Goal: Task Accomplishment & Management: Use online tool/utility

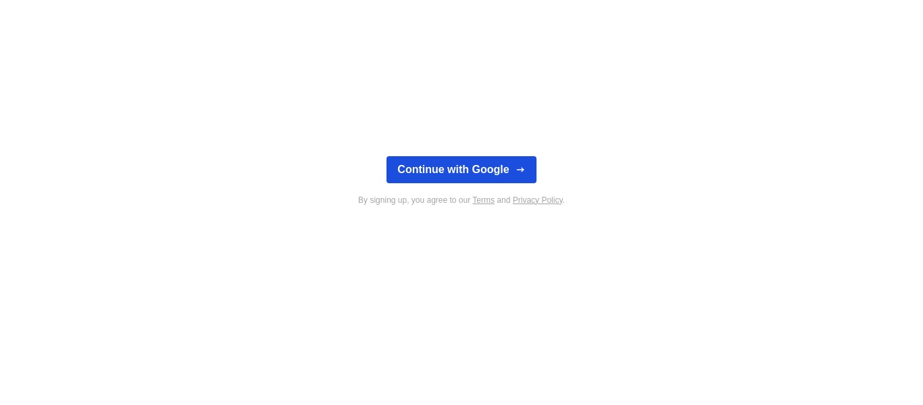
click at [479, 172] on button "Continue with Google" at bounding box center [461, 169] width 149 height 27
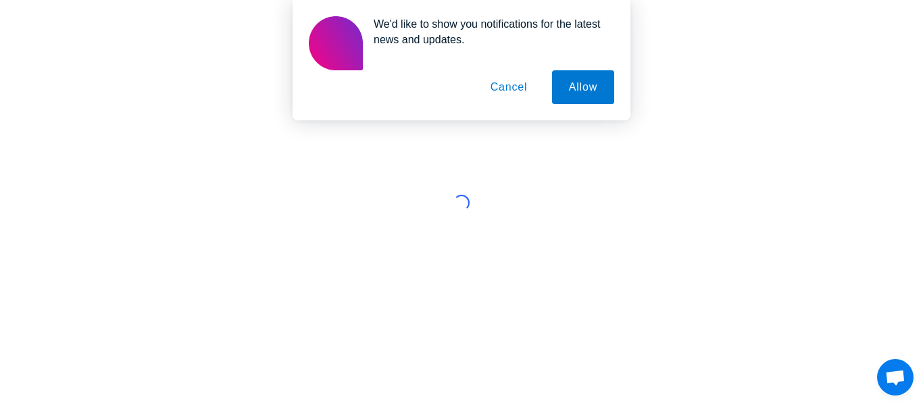
click at [515, 98] on button "Cancel" at bounding box center [509, 87] width 71 height 34
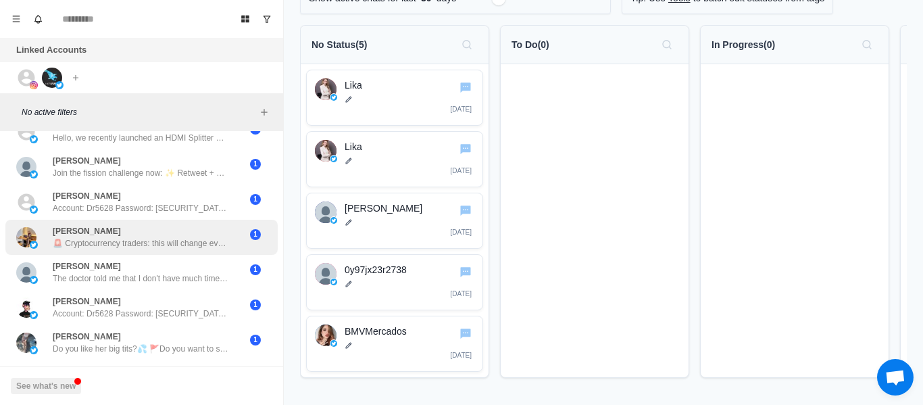
scroll to position [341, 0]
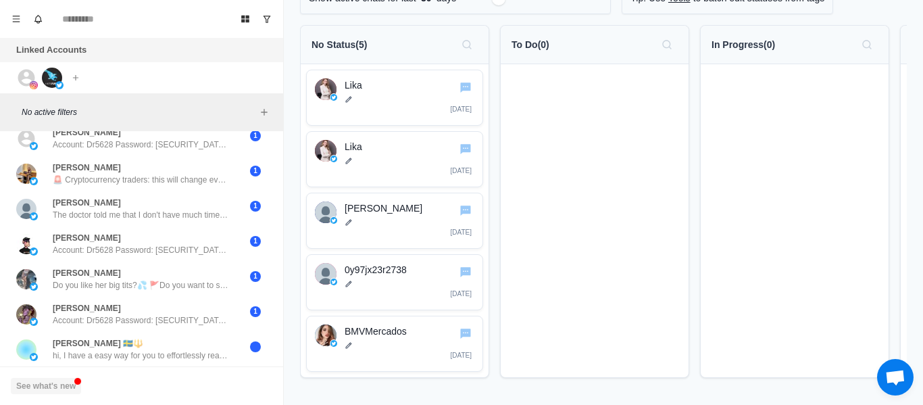
click at [45, 389] on button "See what's new" at bounding box center [46, 386] width 70 height 16
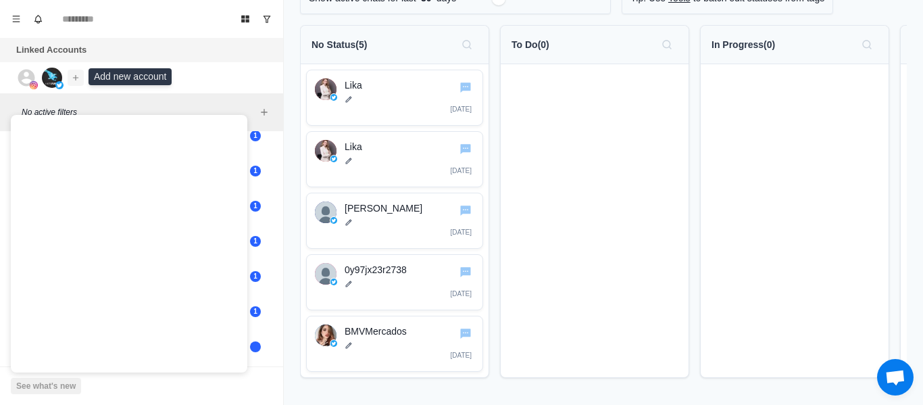
click at [74, 73] on icon "Add account" at bounding box center [75, 77] width 9 height 9
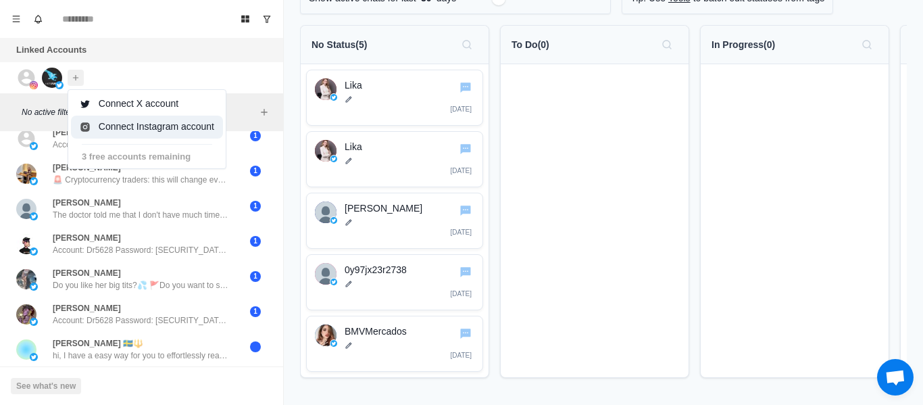
click at [108, 122] on button "Connect Instagram account" at bounding box center [147, 127] width 152 height 23
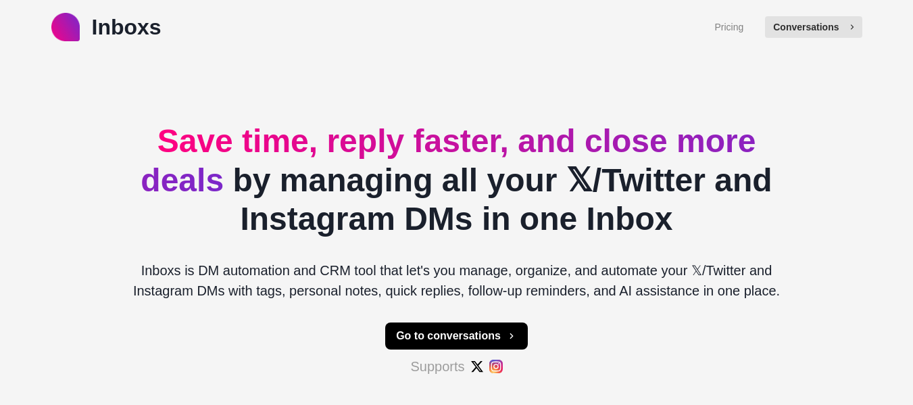
click at [826, 24] on button "Conversations" at bounding box center [813, 27] width 97 height 22
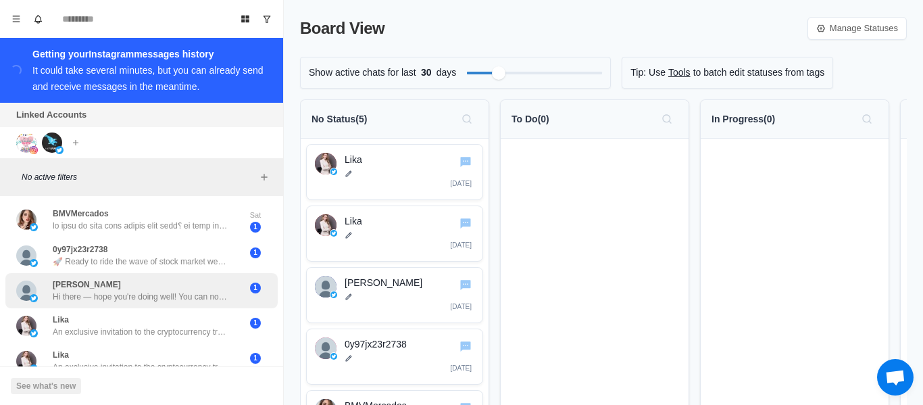
click at [139, 300] on div "[PERSON_NAME] Hi there — hope you're doing well! You can now access original sh…" at bounding box center [141, 290] width 272 height 35
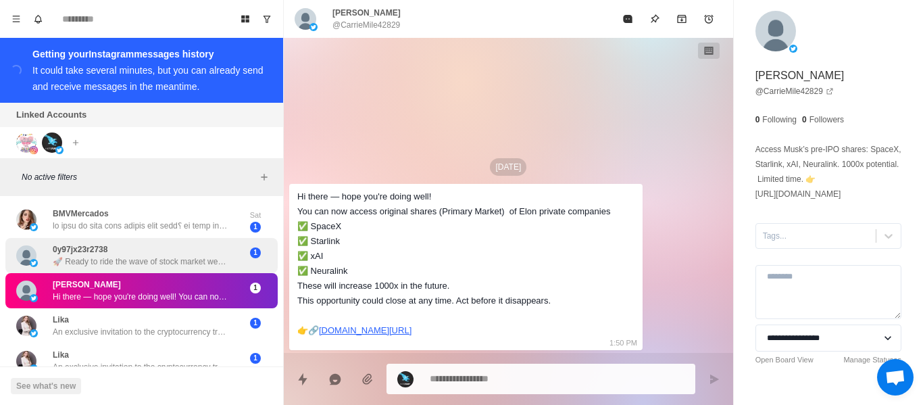
click at [159, 262] on p "🚀 Ready to ride the wave of stock market wealth in [DATE]? Join our dynamic lea…" at bounding box center [141, 261] width 176 height 12
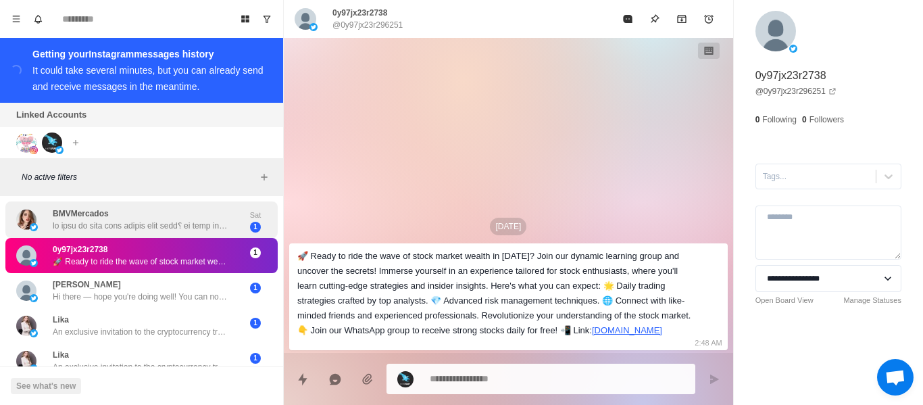
click at [153, 223] on p at bounding box center [141, 226] width 176 height 12
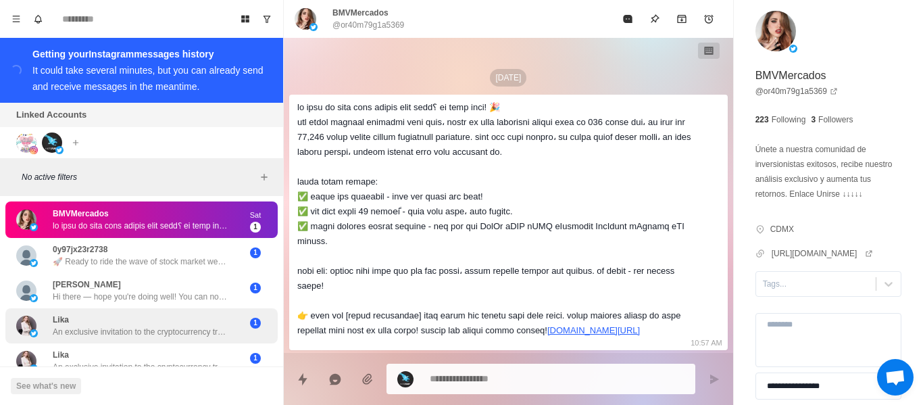
click at [162, 326] on p "An exclusive invitation to the cryptocurrency trading community! Hello, support…" at bounding box center [141, 332] width 176 height 12
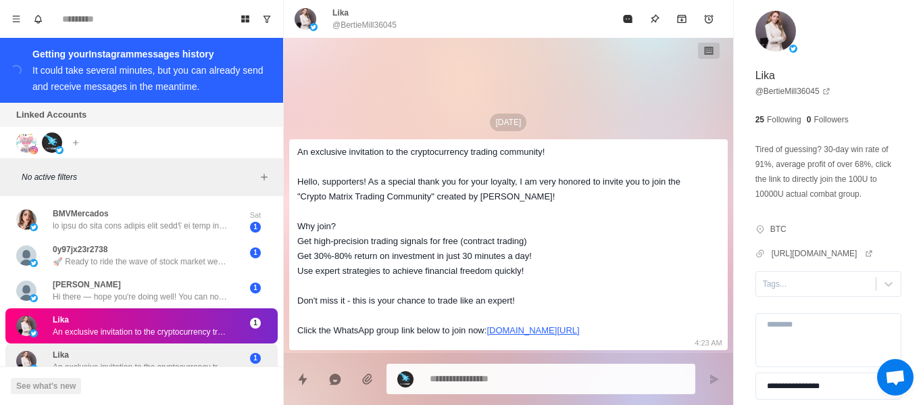
click at [162, 361] on p "An exclusive invitation to the cryptocurrency trading community! Hello, support…" at bounding box center [141, 367] width 176 height 12
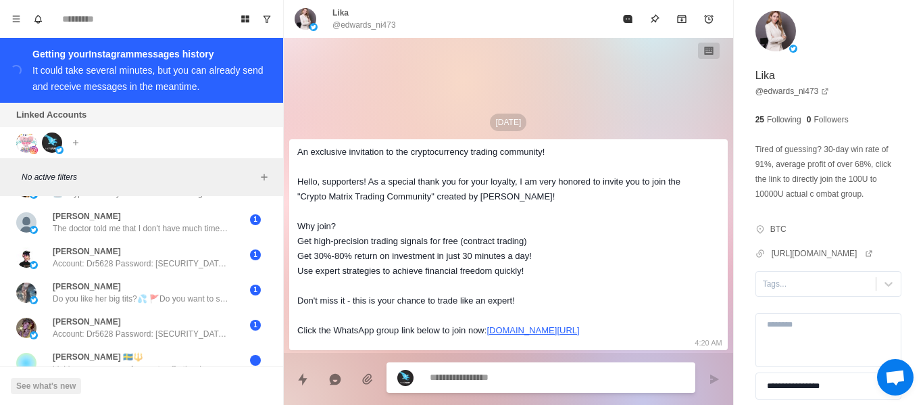
scroll to position [403, 0]
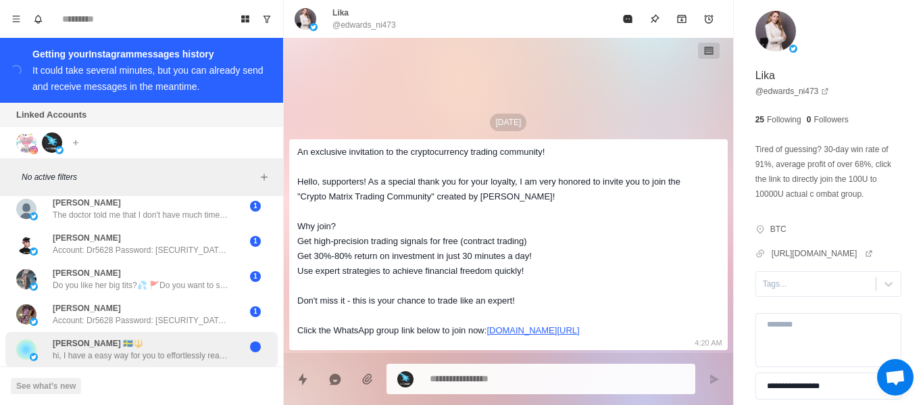
click at [143, 337] on div "[PERSON_NAME] 🇸🇪🔱 hi, I have a easy way for you to effortlessly reach a ton of …" at bounding box center [141, 349] width 176 height 24
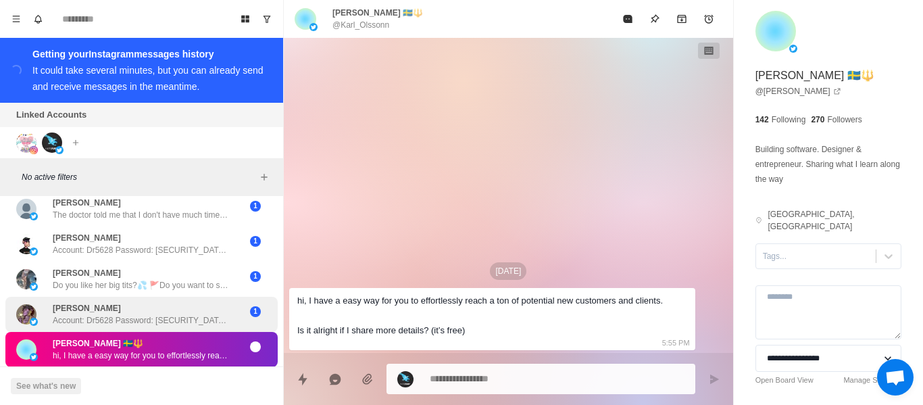
click at [139, 314] on p "Account: Dr5628 Password: [SECURITY_DATA] Balance: $2,458,249.00 USDT Website: …" at bounding box center [141, 320] width 176 height 12
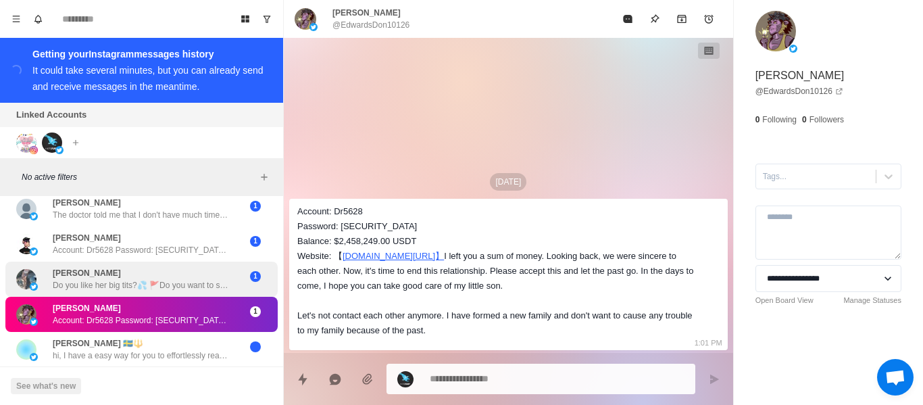
click at [148, 279] on p "Do you like her big tits?💦 🚩Do you want to see her squirt in front of you? 🎈💐Do…" at bounding box center [141, 285] width 176 height 12
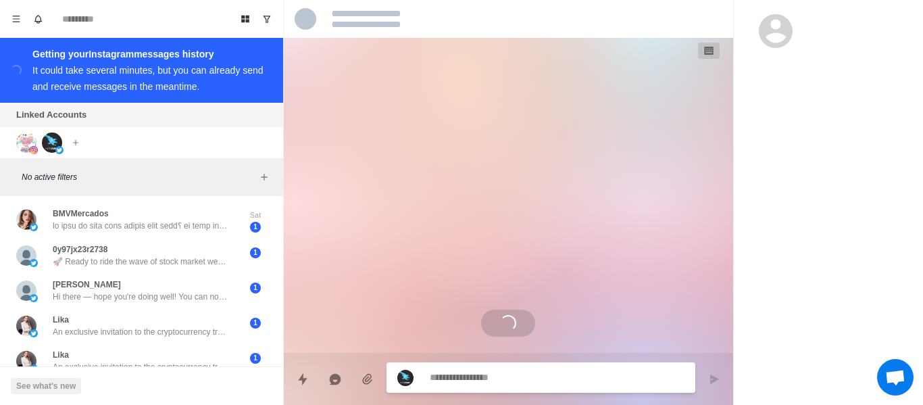
scroll to position [53, 0]
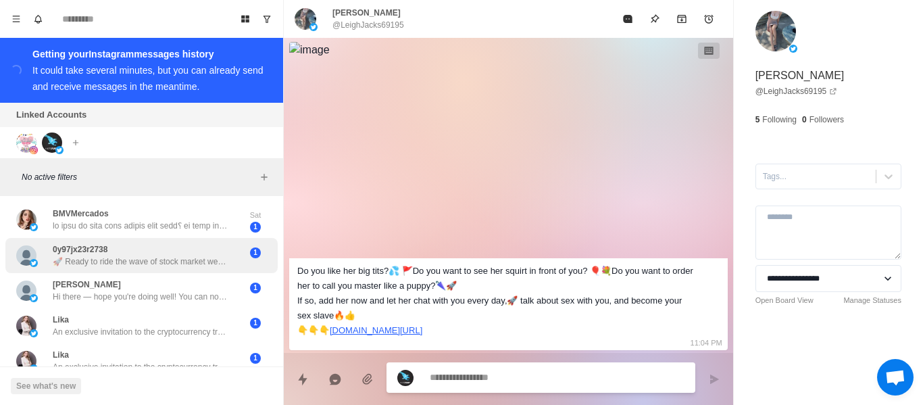
click at [92, 245] on p "0y97jx23r2738" at bounding box center [80, 249] width 55 height 12
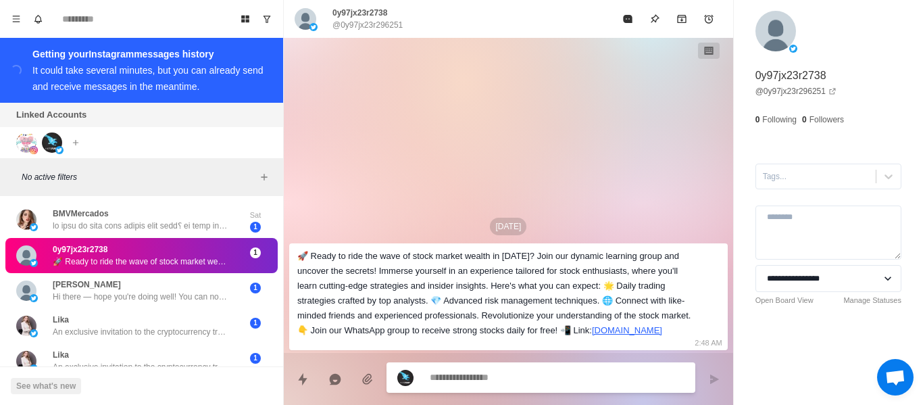
scroll to position [0, 0]
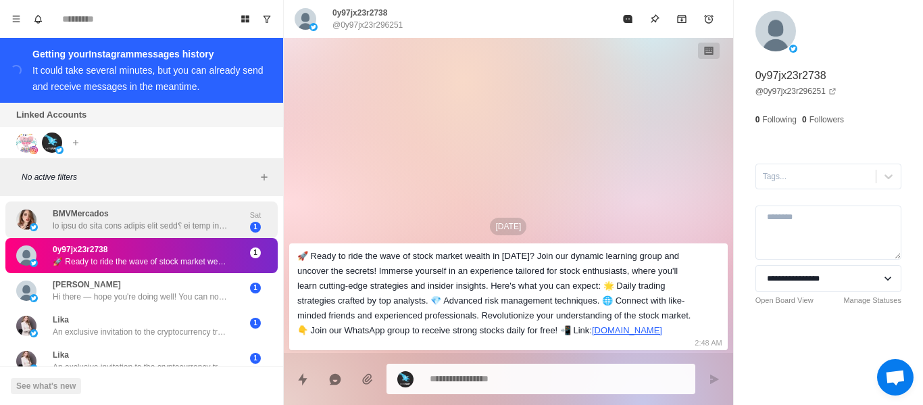
click at [107, 220] on p at bounding box center [141, 226] width 176 height 12
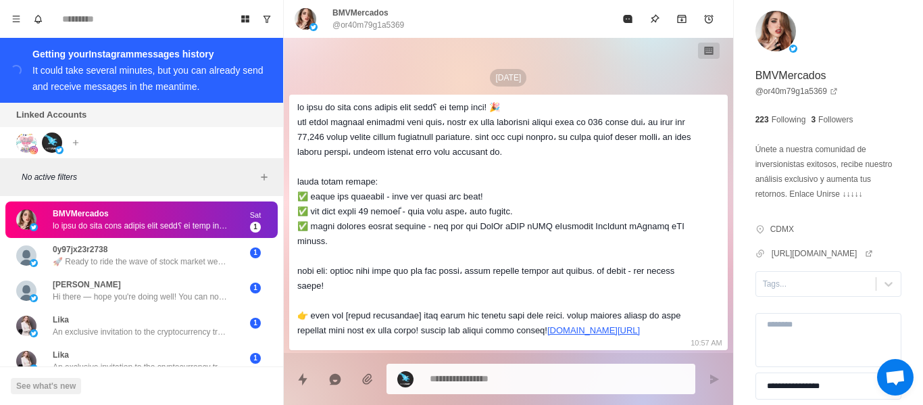
type textarea "*"
